Goal: Task Accomplishment & Management: Use online tool/utility

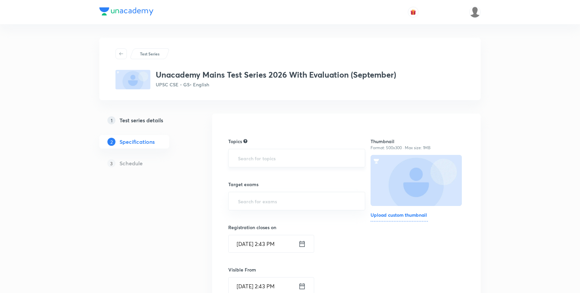
click at [267, 163] on input "text" at bounding box center [297, 158] width 120 height 12
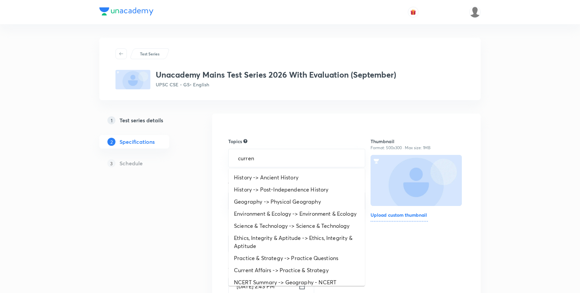
type input "current"
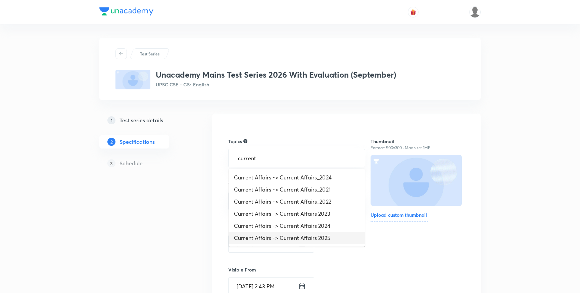
click at [301, 235] on li "Current Affairs -> Current Affairs 2025" at bounding box center [297, 238] width 136 height 12
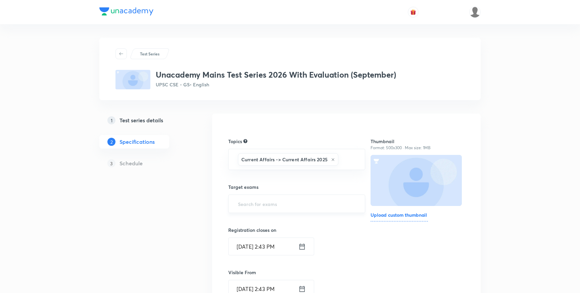
click at [288, 200] on input "text" at bounding box center [297, 203] width 120 height 12
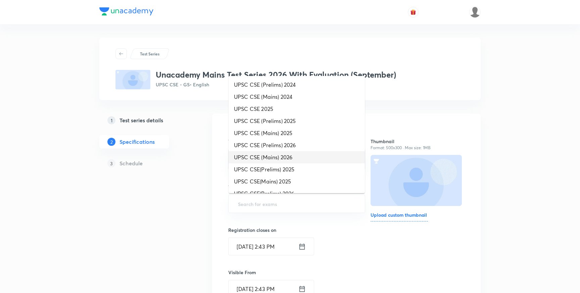
click at [285, 157] on li "UPSC CSE (Mains) 2026" at bounding box center [297, 157] width 136 height 12
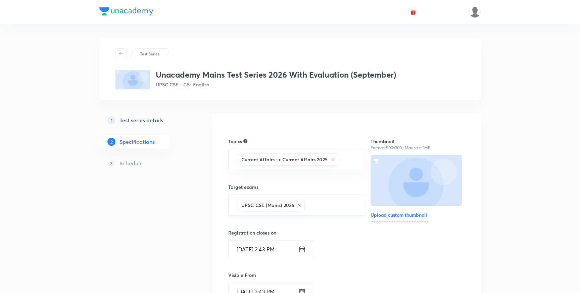
click at [325, 208] on input "text" at bounding box center [331, 205] width 50 height 12
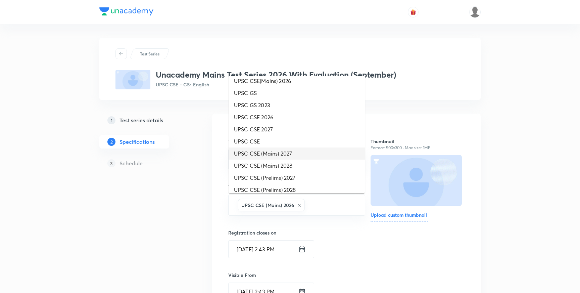
scroll to position [118, 0]
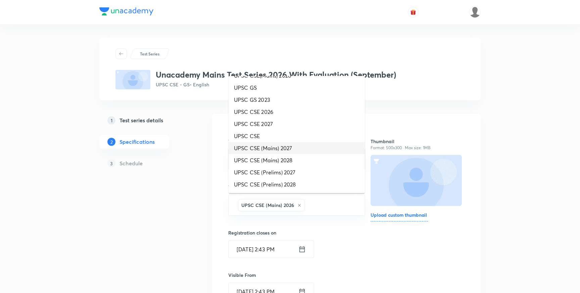
click at [284, 147] on li "UPSC CSE (Mains) 2027" at bounding box center [297, 148] width 136 height 12
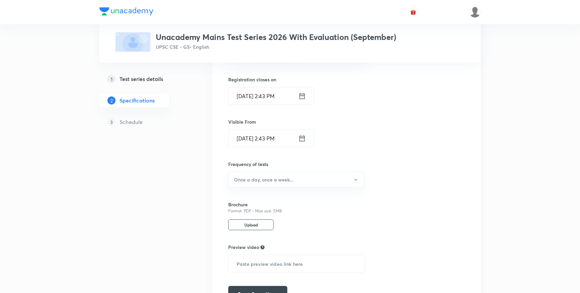
scroll to position [176, 0]
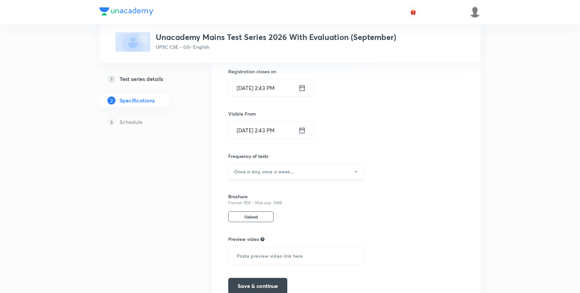
click at [261, 176] on button "Once a day, once a week..." at bounding box center [296, 171] width 136 height 16
click at [248, 208] on li "Once a week" at bounding box center [296, 204] width 135 height 12
click at [258, 285] on button "Save & continue" at bounding box center [257, 285] width 59 height 16
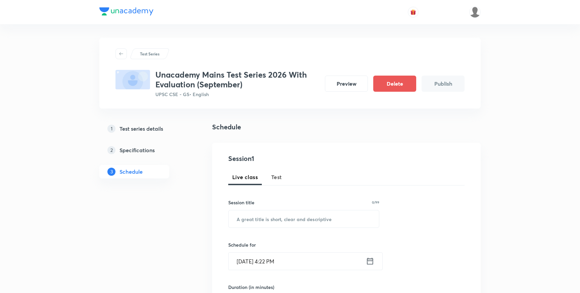
click at [278, 175] on span "Test" at bounding box center [276, 177] width 11 height 8
click at [284, 218] on input "text" at bounding box center [304, 218] width 150 height 17
paste input "Sectional Test 1 (GS I): Modern [GEOGRAPHIC_DATA] + Post [GEOGRAPHIC_DATA] [GEO…"
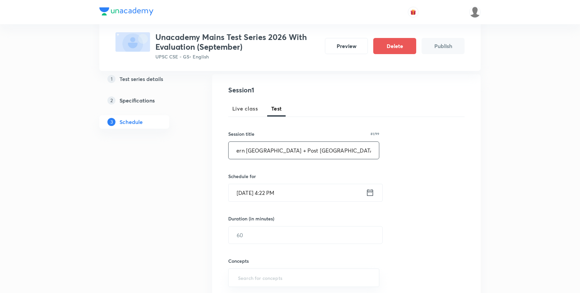
scroll to position [84, 0]
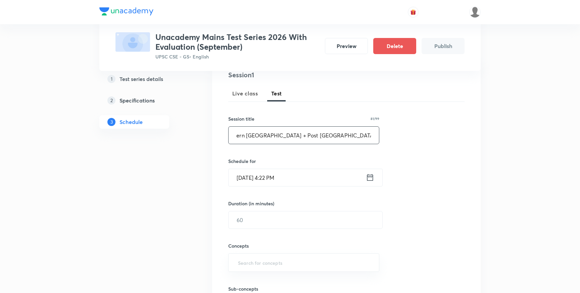
type input "Sectional Test 1 (GS I): Modern [GEOGRAPHIC_DATA] + Post [GEOGRAPHIC_DATA] [GEO…"
click at [285, 178] on input "[DATE] 4:22 PM" at bounding box center [297, 177] width 137 height 17
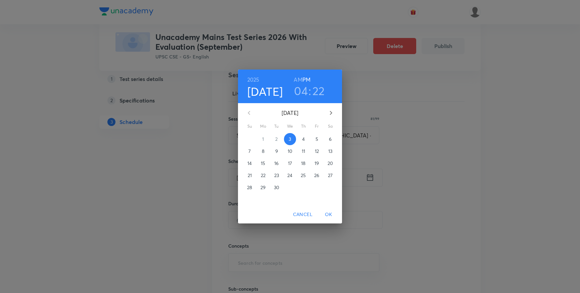
click at [250, 163] on p "14" at bounding box center [249, 163] width 4 height 7
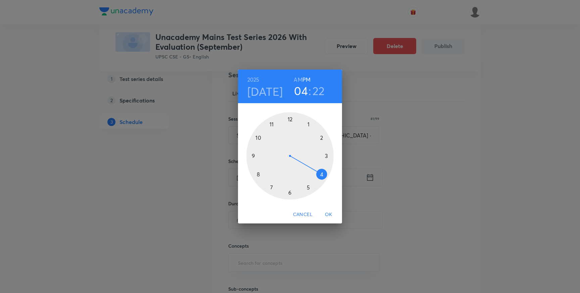
click at [289, 120] on div at bounding box center [289, 155] width 87 height 87
click at [290, 192] on div at bounding box center [289, 155] width 87 height 87
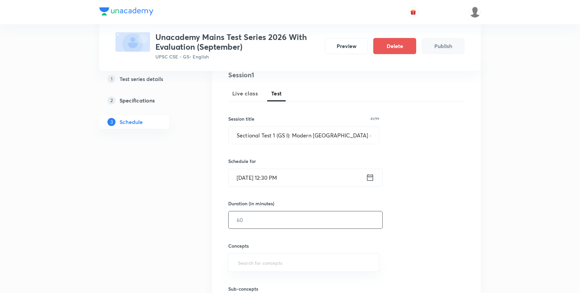
click at [258, 218] on input "text" at bounding box center [306, 219] width 154 height 17
type input "180"
click at [257, 263] on input "text" at bounding box center [304, 262] width 134 height 12
type input "curr"
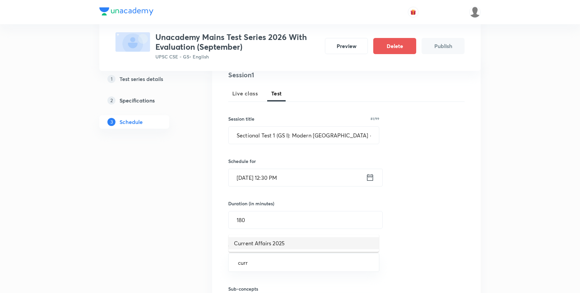
click at [274, 244] on li "Current Affairs 2025" at bounding box center [304, 243] width 150 height 12
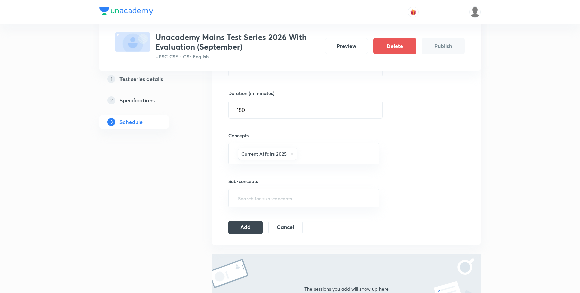
scroll to position [194, 0]
click at [251, 230] on button "Add" at bounding box center [245, 225] width 35 height 13
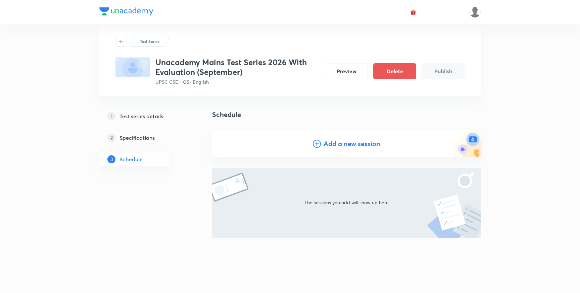
scroll to position [0, 0]
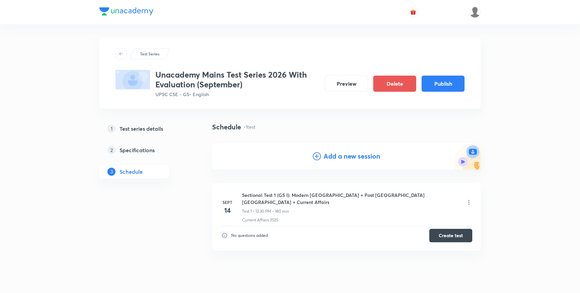
click at [28, 107] on div "Test Series Unacademy Mains Test Series 2026 With Evaluation (September) UPSC C…" at bounding box center [290, 156] width 580 height 313
click at [144, 151] on h5 "Specifications" at bounding box center [136, 150] width 35 height 8
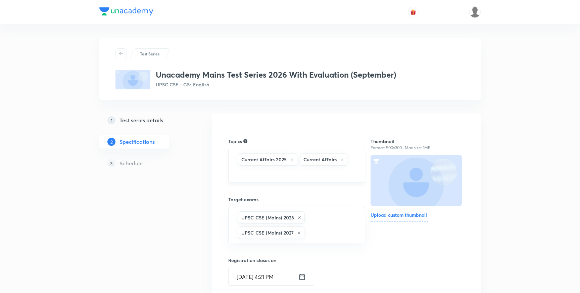
click at [286, 174] on input "text" at bounding box center [297, 173] width 120 height 12
type input "hist"
click at [258, 175] on input "text" at bounding box center [297, 173] width 120 height 12
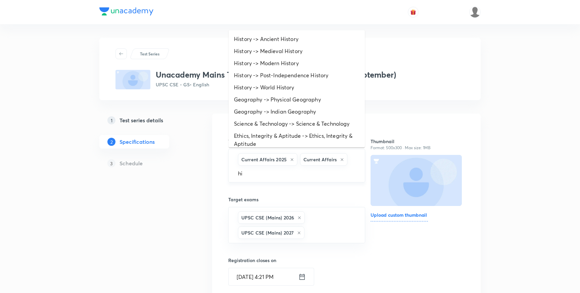
type input "his"
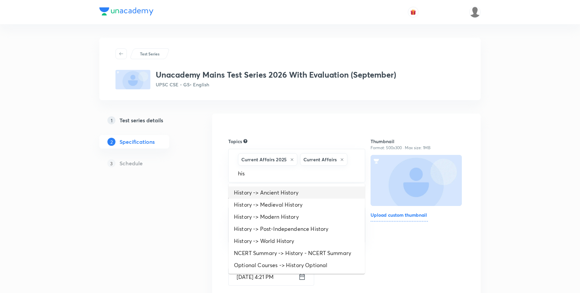
click at [286, 191] on li "History -> Ancient History" at bounding box center [297, 192] width 136 height 12
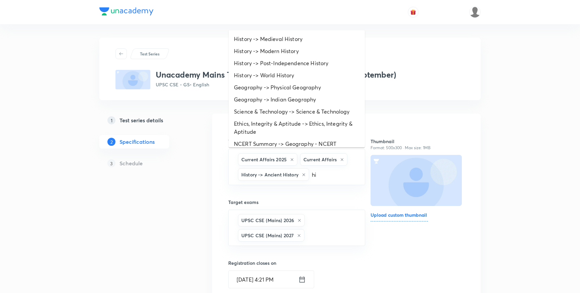
type input "his"
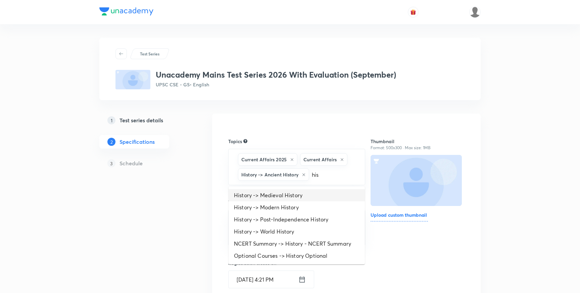
click at [295, 194] on li "History -> Medieval History" at bounding box center [297, 195] width 136 height 12
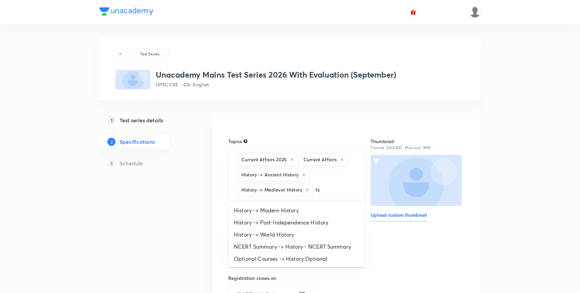
type input "his"
click at [280, 210] on li "History -> Modern History" at bounding box center [297, 210] width 136 height 12
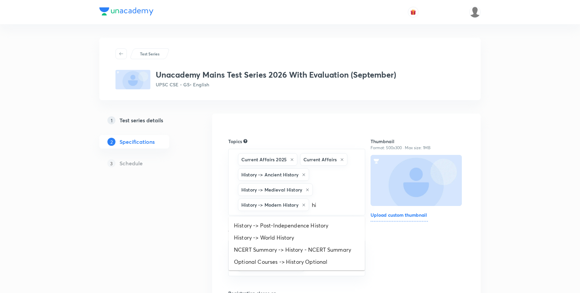
type input "his"
click at [288, 227] on li "History -> Post-Independence History" at bounding box center [297, 225] width 136 height 12
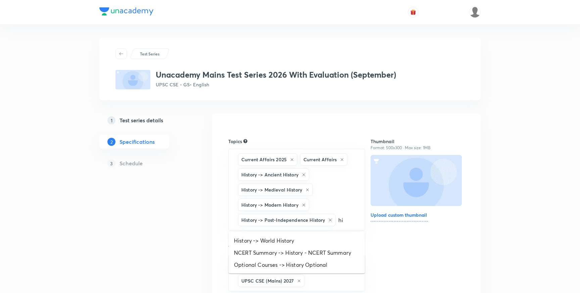
type input "his"
click at [290, 241] on li "History -> World History" at bounding box center [297, 240] width 136 height 12
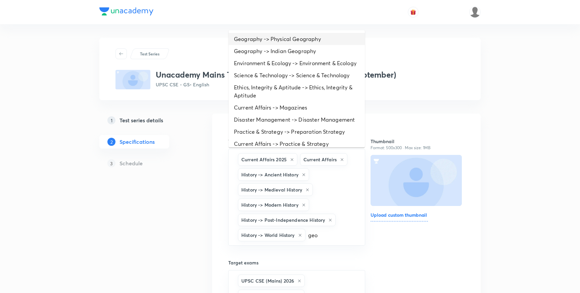
type input "geo"
click at [283, 38] on div "Test Series Unacademy Mains Test Series 2026 With Evaluation (September) UPSC C…" at bounding box center [289, 69] width 381 height 62
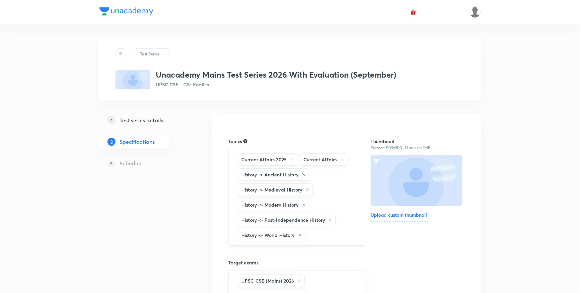
click at [331, 234] on input "text" at bounding box center [332, 235] width 50 height 12
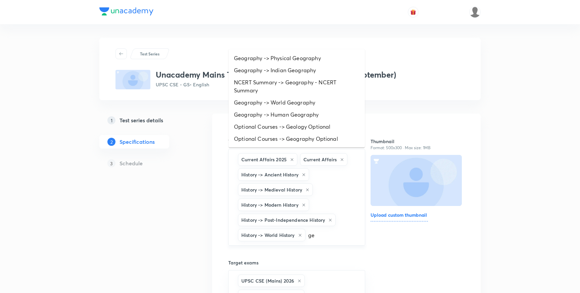
type input "geo"
click at [304, 59] on li "Geography -> Physical Geography" at bounding box center [297, 58] width 136 height 12
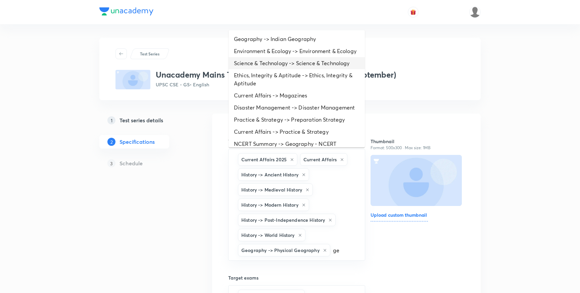
type input "geo"
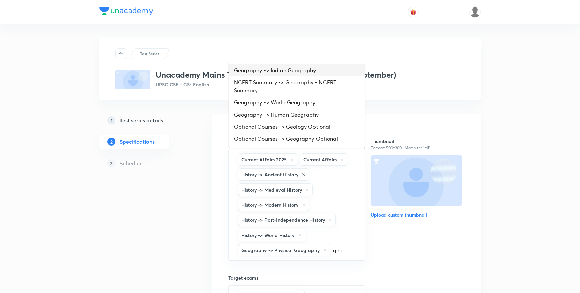
click at [289, 70] on li "Geography -> Indian Geography" at bounding box center [297, 70] width 136 height 12
type input "geo"
click at [298, 101] on li "Geography -> World Geography" at bounding box center [297, 102] width 136 height 12
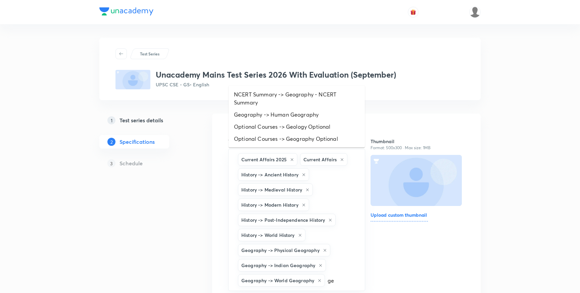
type input "geo"
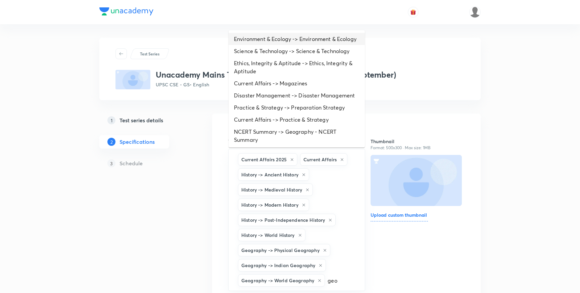
click at [311, 39] on li "Environment & Ecology -> Environment & Ecology" at bounding box center [297, 39] width 136 height 12
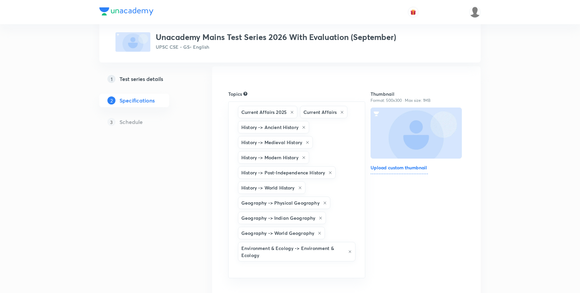
scroll to position [59, 0]
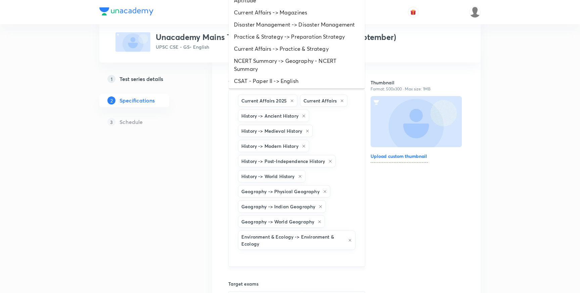
click at [291, 258] on input "text" at bounding box center [297, 257] width 120 height 12
type input "geo"
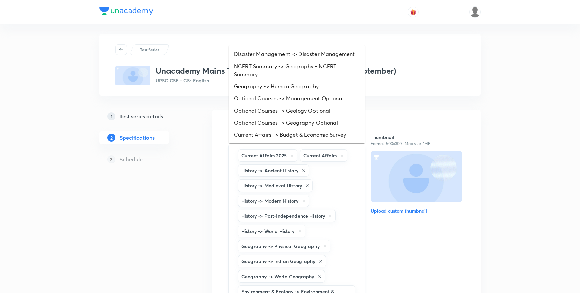
scroll to position [3, 0]
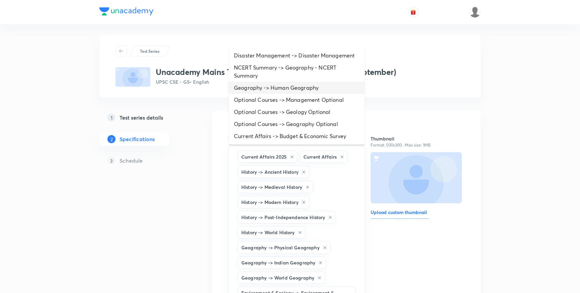
click at [281, 92] on li "Geography -> Human Geography" at bounding box center [297, 88] width 136 height 12
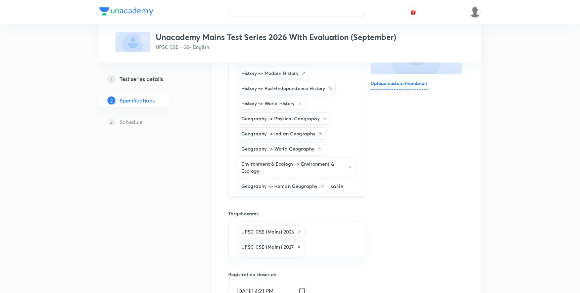
scroll to position [138, 0]
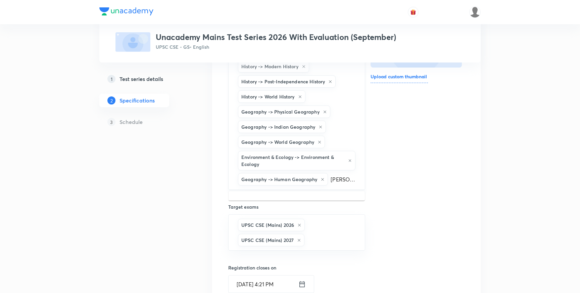
type input "social"
click at [331, 202] on li "Indian Society -> Social Justice" at bounding box center [297, 200] width 136 height 12
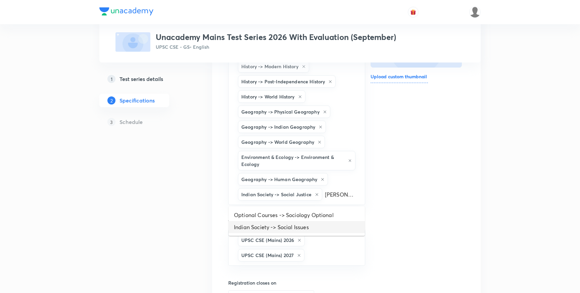
type input "[PERSON_NAME]"
click at [320, 225] on div "Target exams UPSC CSE (Mains) 2026 UPSC CSE (Mains) 2027 ​" at bounding box center [296, 241] width 137 height 47
click at [338, 194] on input "text" at bounding box center [339, 194] width 33 height 12
type input "[PERSON_NAME]"
click at [320, 212] on li "Indian Society -> Social Issues" at bounding box center [297, 215] width 136 height 12
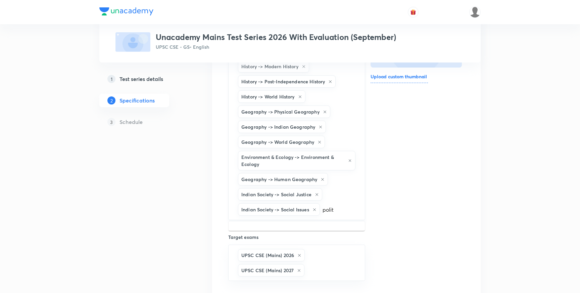
type input "polity"
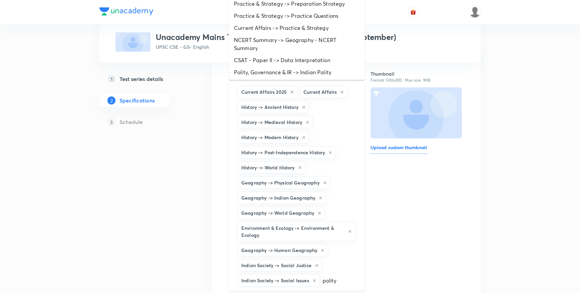
scroll to position [47, 0]
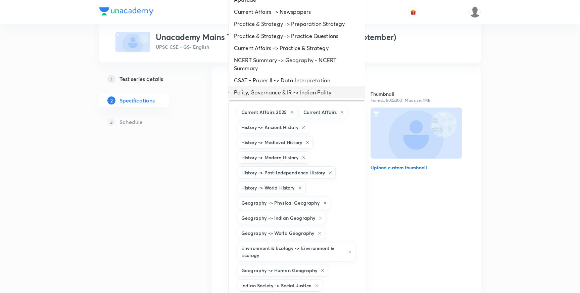
click at [319, 91] on li "Polity, Governance & IR -> Indian Polity" at bounding box center [297, 92] width 136 height 12
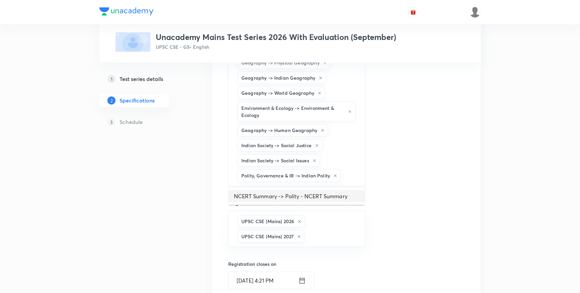
scroll to position [196, 0]
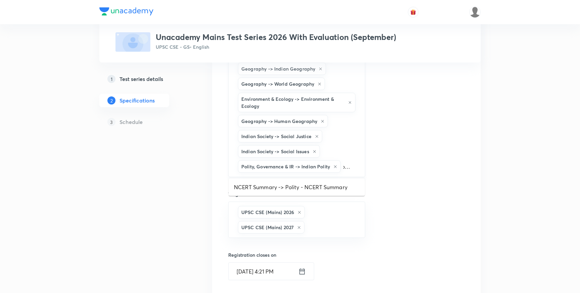
type input "gover"
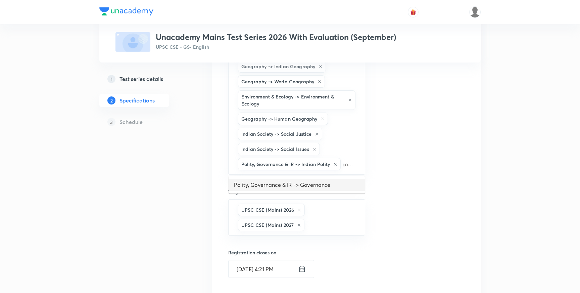
click at [317, 186] on li "Polity, Governance & IR -> Governance" at bounding box center [297, 185] width 136 height 12
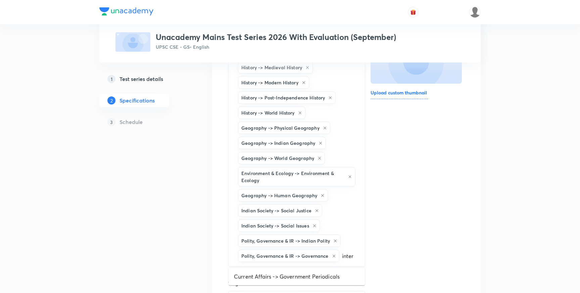
scroll to position [123, 0]
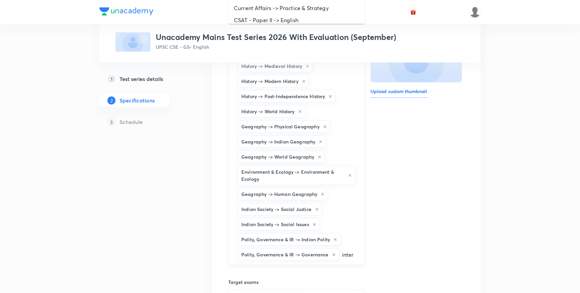
type input "inte"
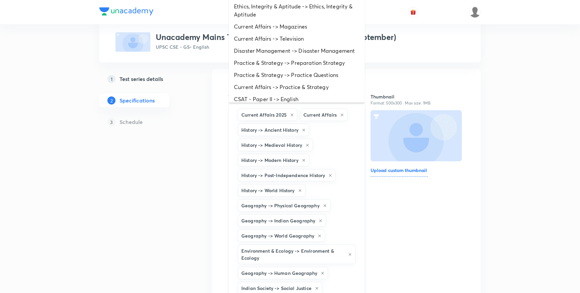
scroll to position [0, 0]
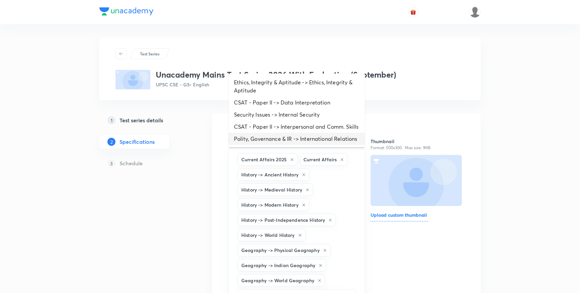
click at [314, 137] on li "Polity, Governance & IR -> International Relations" at bounding box center [297, 139] width 136 height 12
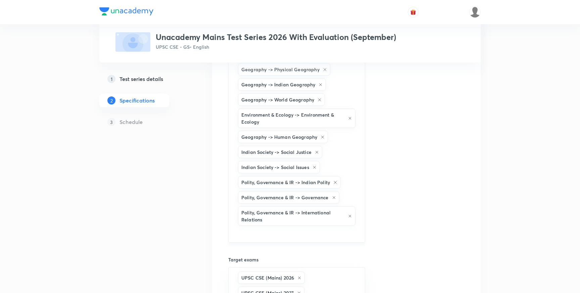
scroll to position [190, 0]
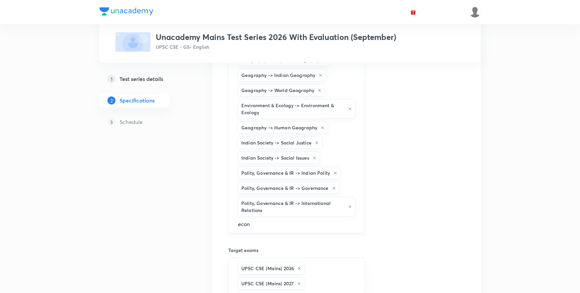
type input "econo"
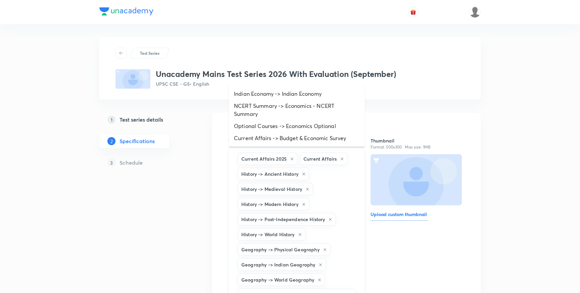
scroll to position [0, 0]
click at [310, 95] on li "Indian Economy -> Indian Economy" at bounding box center [297, 94] width 136 height 12
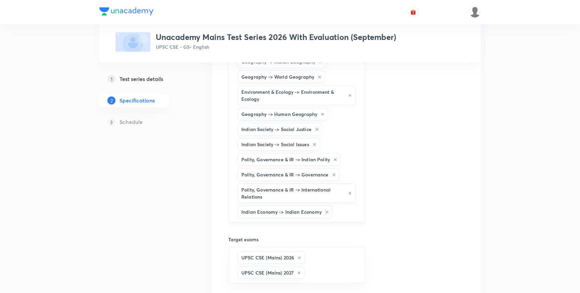
scroll to position [204, 0]
type input "scien"
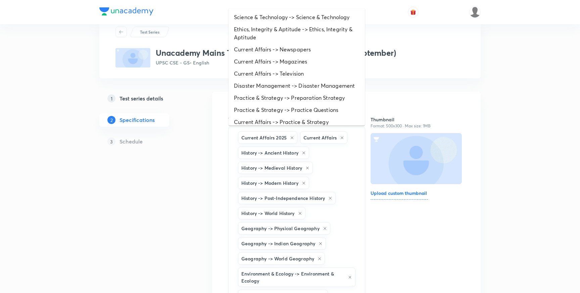
scroll to position [0, 0]
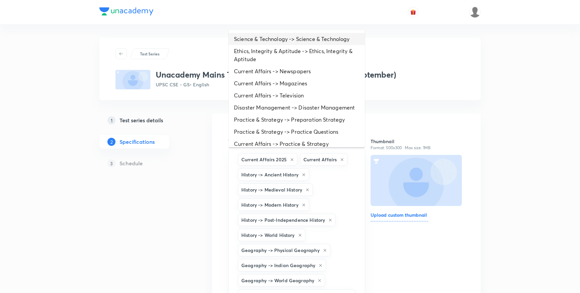
click at [321, 40] on li "Science & Technology -> Science & Technology" at bounding box center [297, 39] width 136 height 12
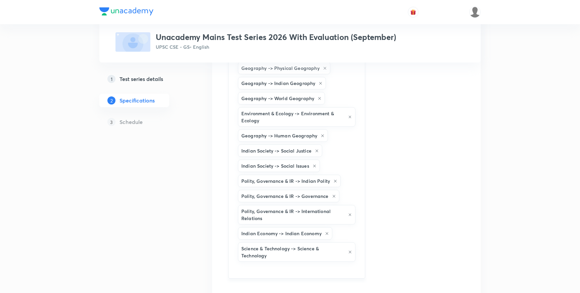
scroll to position [183, 0]
type input "disast"
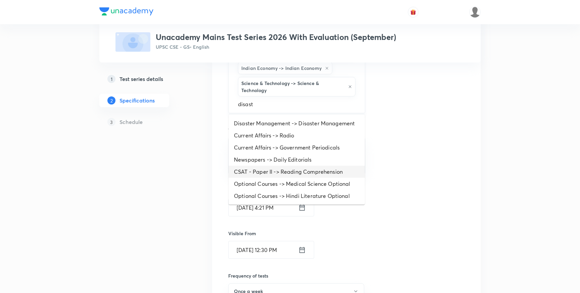
scroll to position [346, 0]
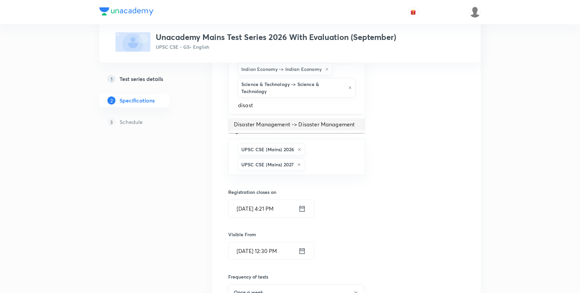
click at [324, 124] on li "Disaster Management -> Disaster Management" at bounding box center [297, 124] width 136 height 12
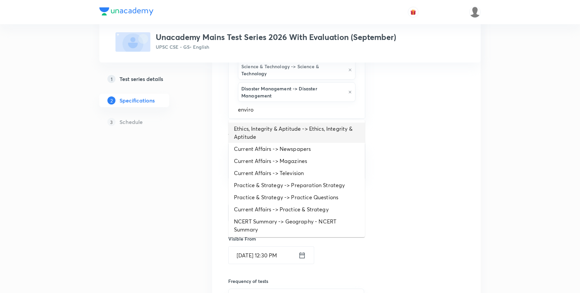
scroll to position [392, 0]
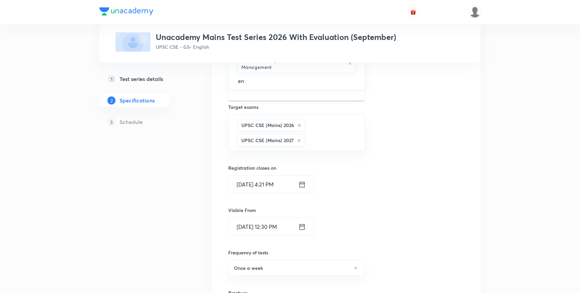
type input "e"
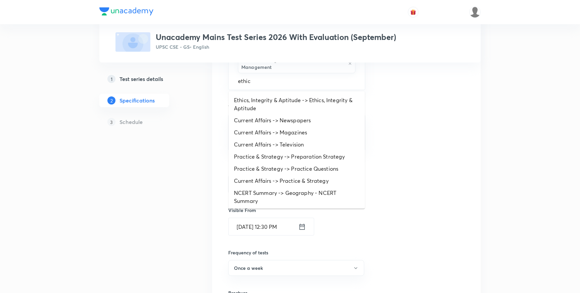
type input "ethics"
click at [323, 103] on li "Ethics, Integrity & Aptitude -> Ethics, Integrity & Aptitude" at bounding box center [297, 104] width 136 height 20
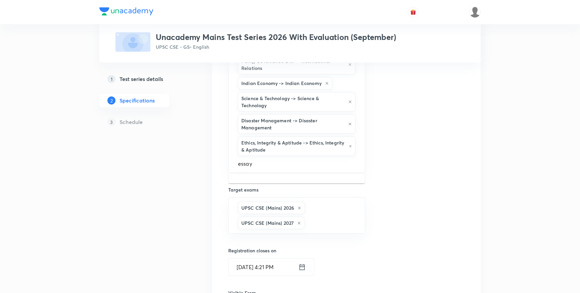
scroll to position [334, 0]
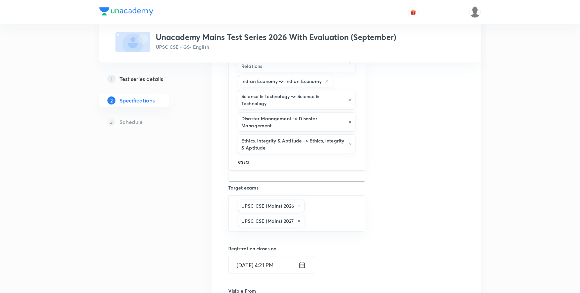
type input "ess"
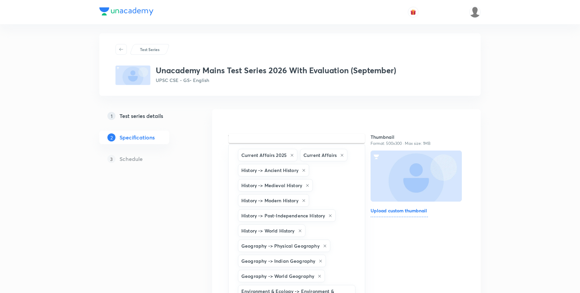
scroll to position [0, 0]
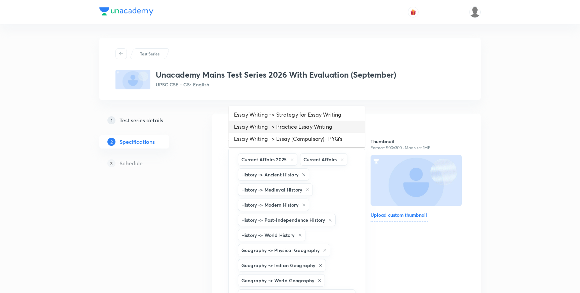
click at [324, 127] on li "Essay Writing -> Practice Essay Writing" at bounding box center [297, 126] width 136 height 12
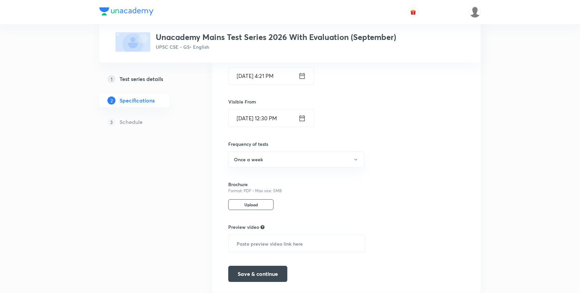
scroll to position [547, 0]
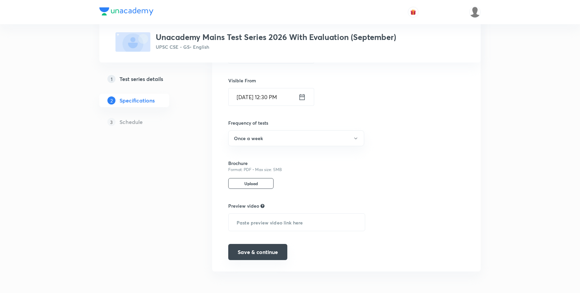
click at [265, 254] on button "Save & continue" at bounding box center [257, 252] width 59 height 16
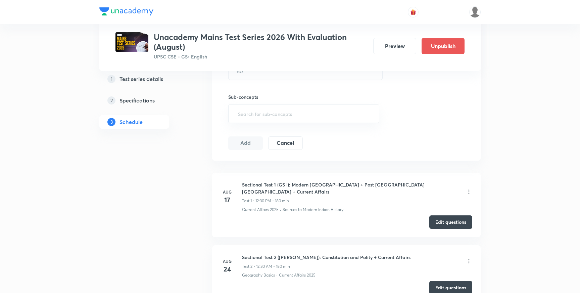
scroll to position [234, 0]
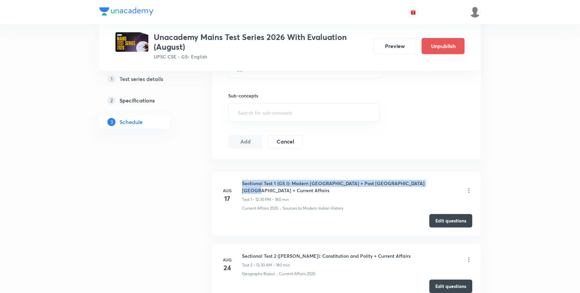
drag, startPoint x: 242, startPoint y: 183, endPoint x: 420, endPoint y: 185, distance: 177.8
click at [420, 185] on div "Sectional Test 1 (GS I): Modern India + Post Independence India + Current Affai…" at bounding box center [357, 191] width 230 height 23
copy h6 "Sectional Test 1 (GS I): Modern [GEOGRAPHIC_DATA] + Post [GEOGRAPHIC_DATA] [GEO…"
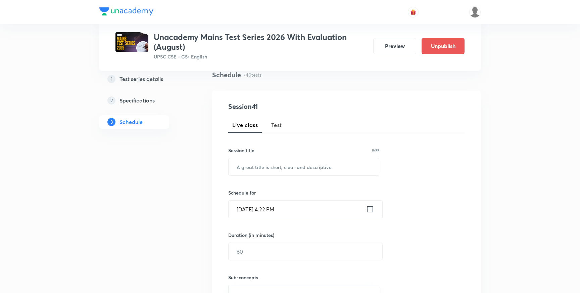
scroll to position [0, 0]
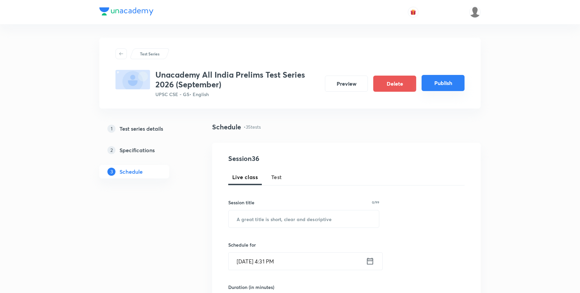
click at [440, 85] on button "Publish" at bounding box center [442, 83] width 43 height 16
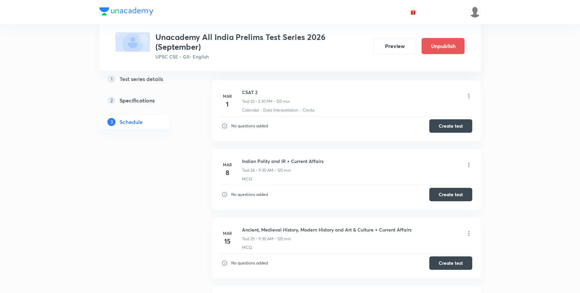
scroll to position [1821, 0]
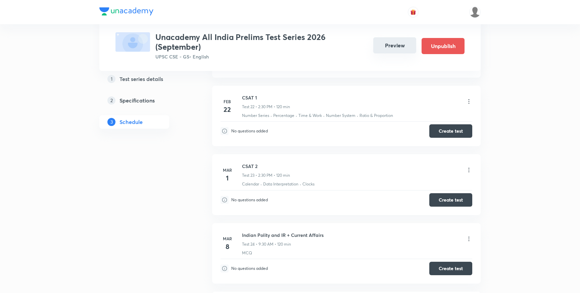
click at [392, 50] on button "Preview" at bounding box center [394, 45] width 43 height 16
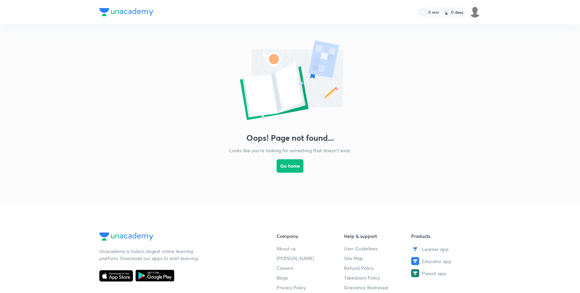
click at [480, 96] on div "Oops! Page not found... Looks like you're looking for something that doesn't ex…" at bounding box center [290, 108] width 580 height 168
